Goal: Task Accomplishment & Management: Use online tool/utility

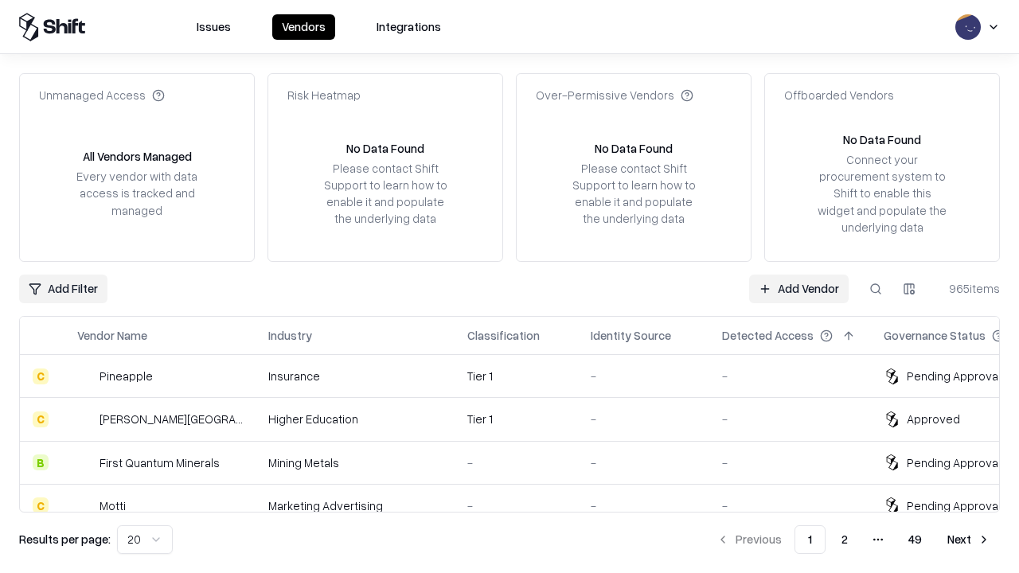
click at [798, 288] on link "Add Vendor" at bounding box center [798, 289] width 99 height 29
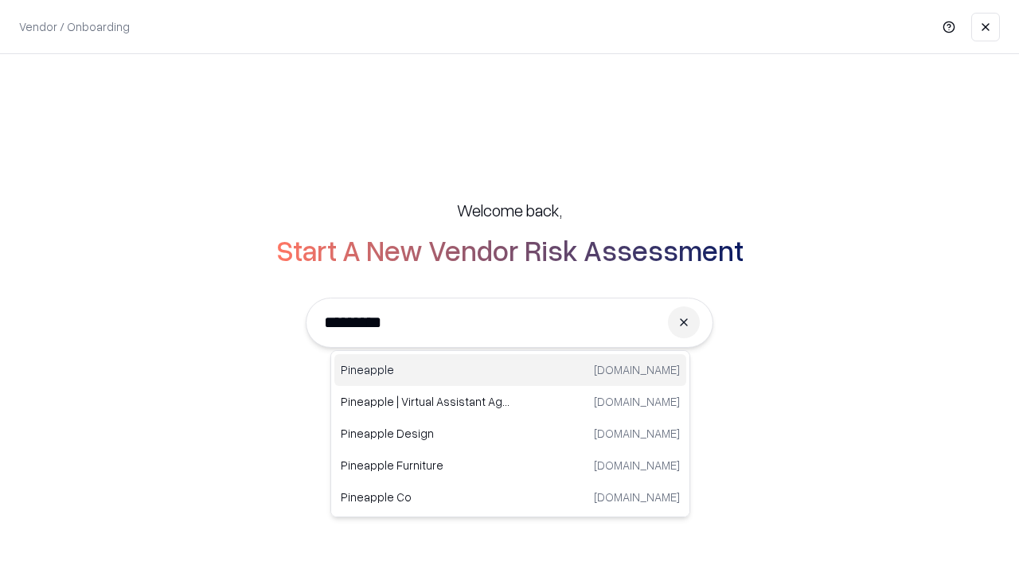
click at [510, 370] on div "Pineapple [DOMAIN_NAME]" at bounding box center [510, 370] width 352 height 32
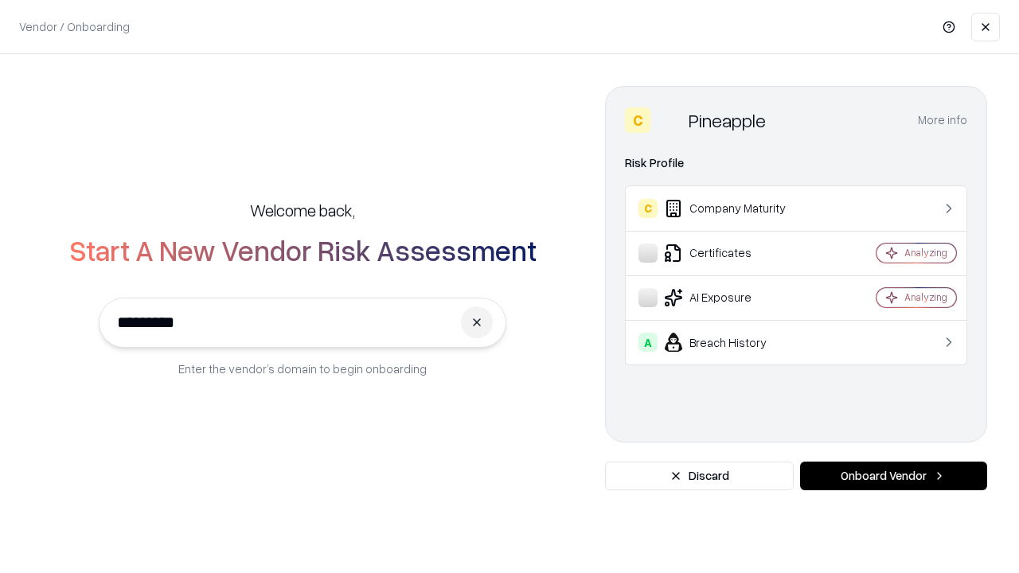
type input "*********"
click at [893, 476] on button "Onboard Vendor" at bounding box center [893, 476] width 187 height 29
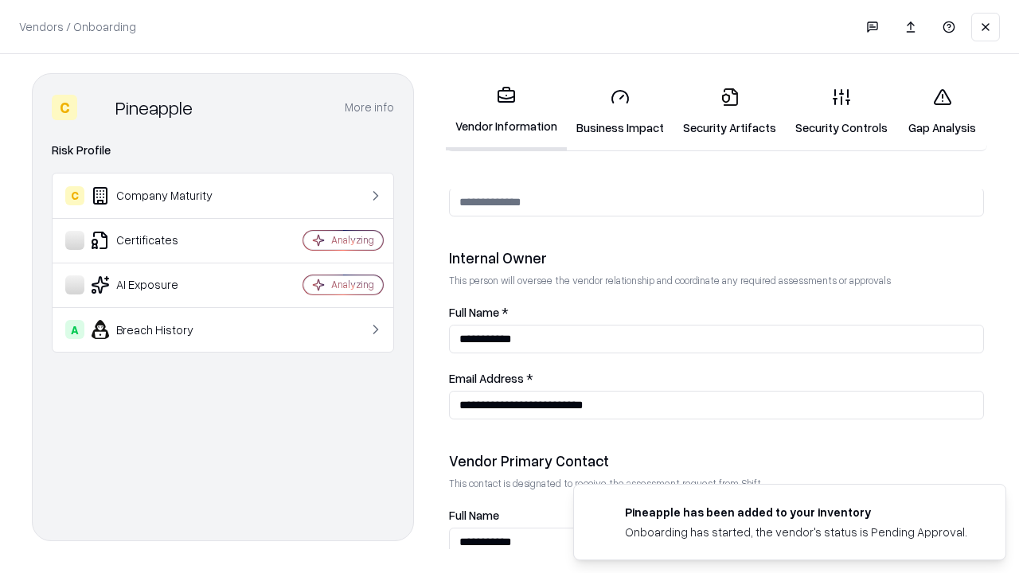
scroll to position [824, 0]
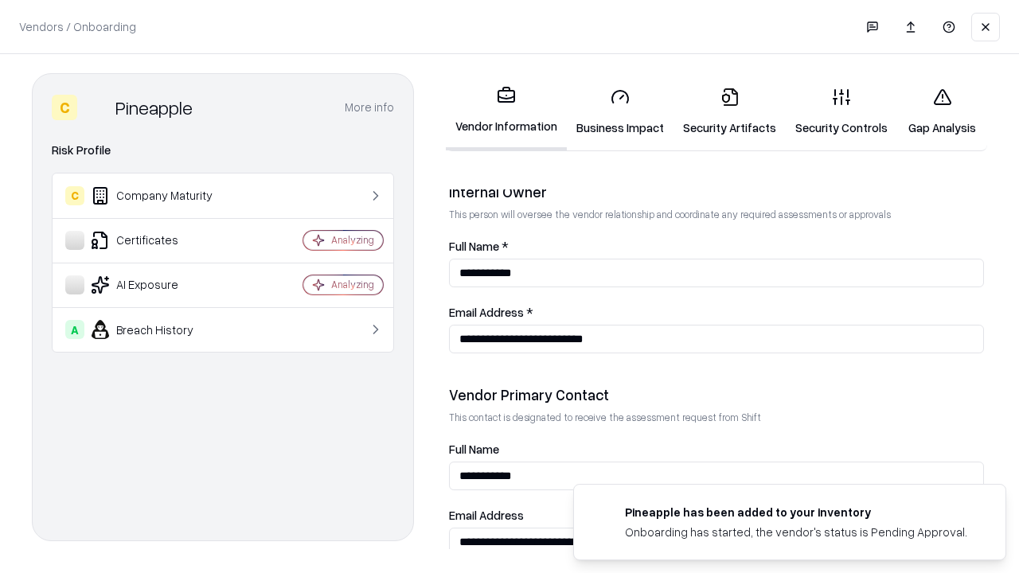
click at [620, 111] on link "Business Impact" at bounding box center [620, 112] width 107 height 74
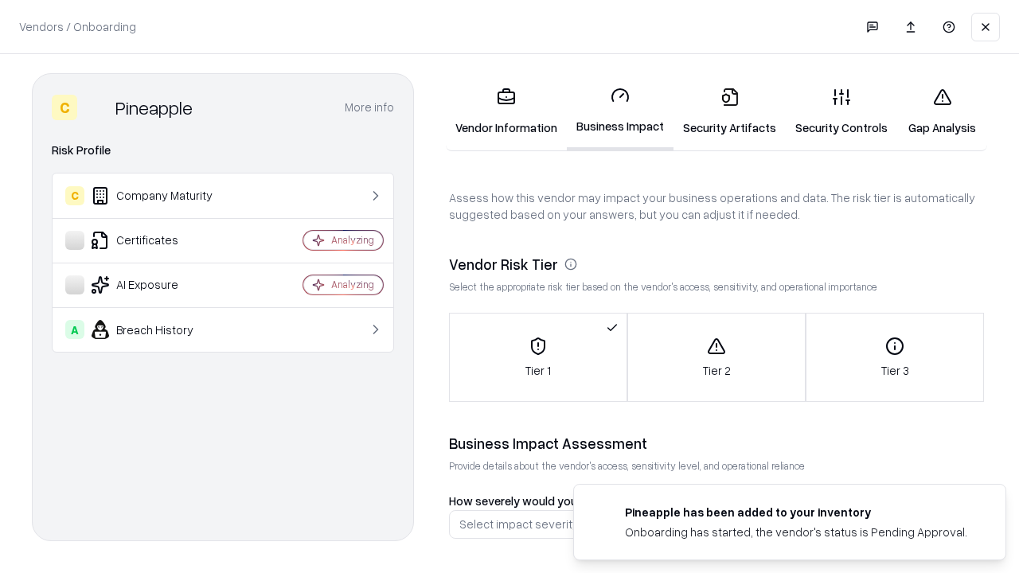
click at [941, 111] on link "Gap Analysis" at bounding box center [942, 112] width 90 height 74
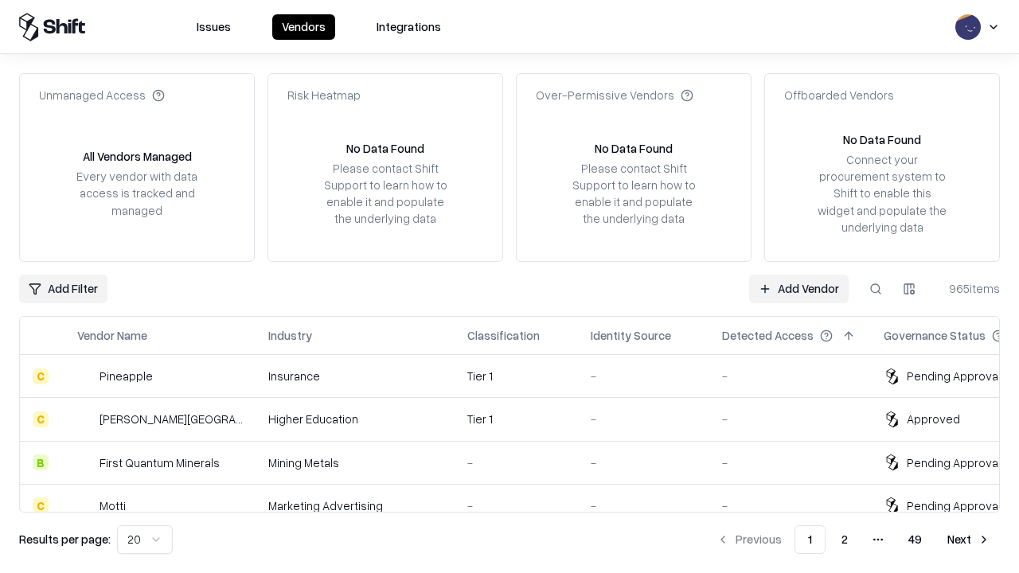
click at [798, 288] on link "Add Vendor" at bounding box center [798, 289] width 99 height 29
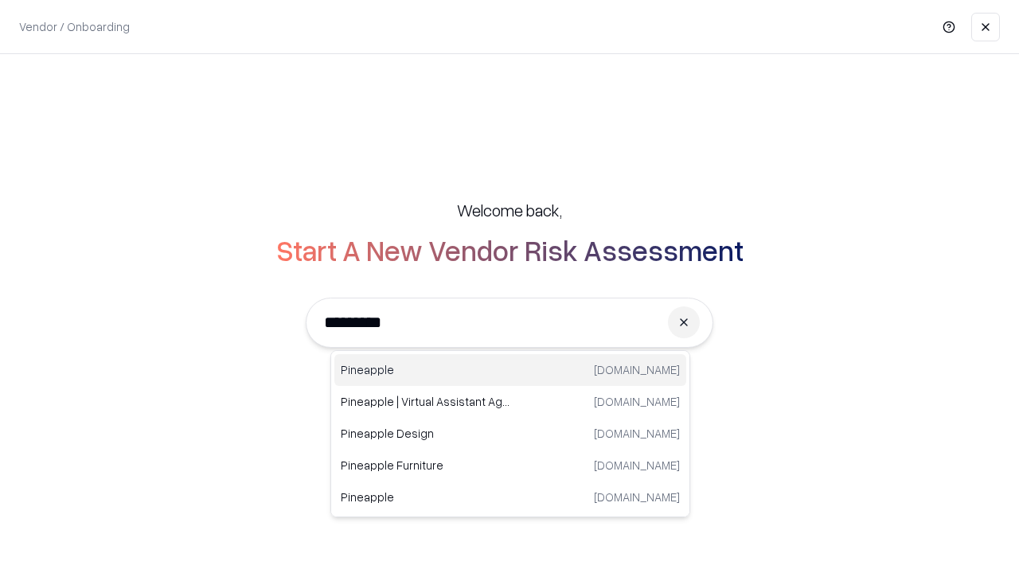
click at [510, 370] on div "Pineapple [DOMAIN_NAME]" at bounding box center [510, 370] width 352 height 32
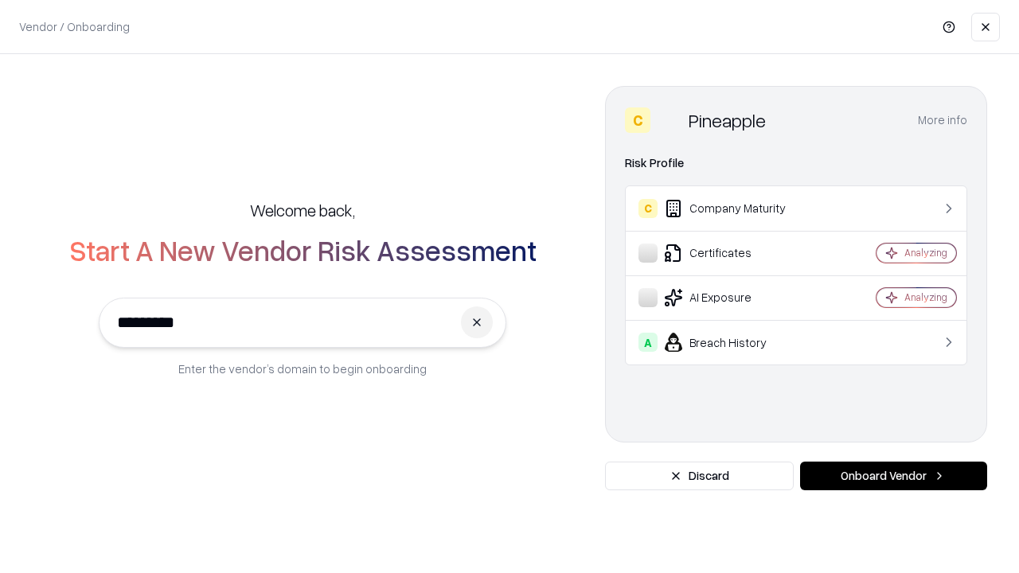
type input "*********"
click at [893, 476] on button "Onboard Vendor" at bounding box center [893, 476] width 187 height 29
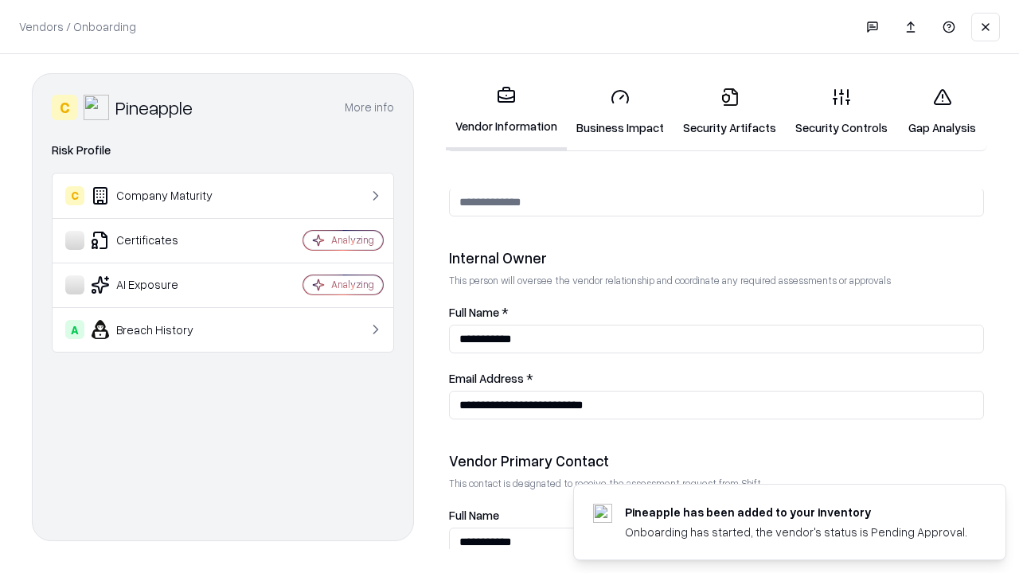
scroll to position [824, 0]
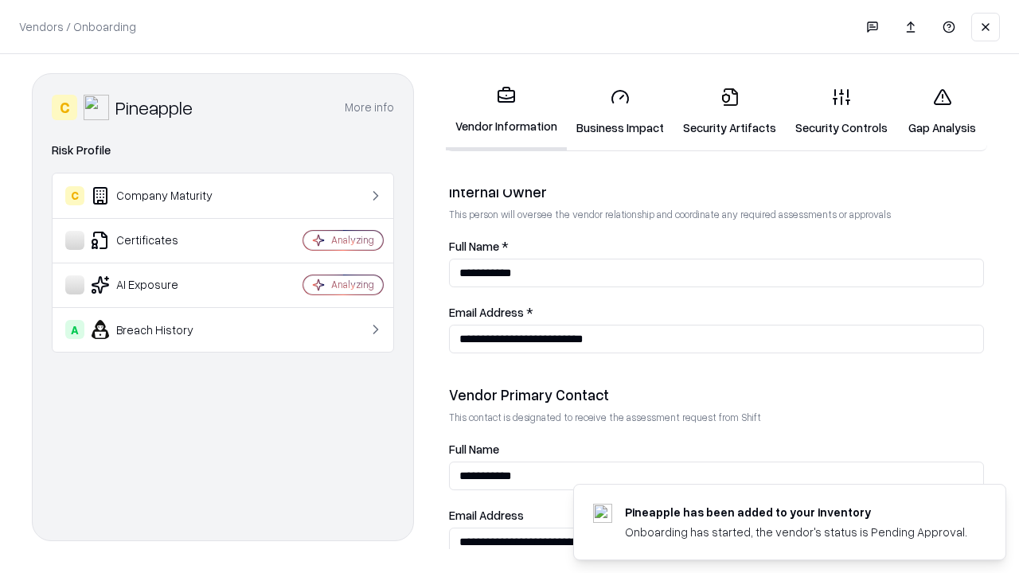
click at [941, 111] on link "Gap Analysis" at bounding box center [942, 112] width 90 height 74
